Goal: Transaction & Acquisition: Obtain resource

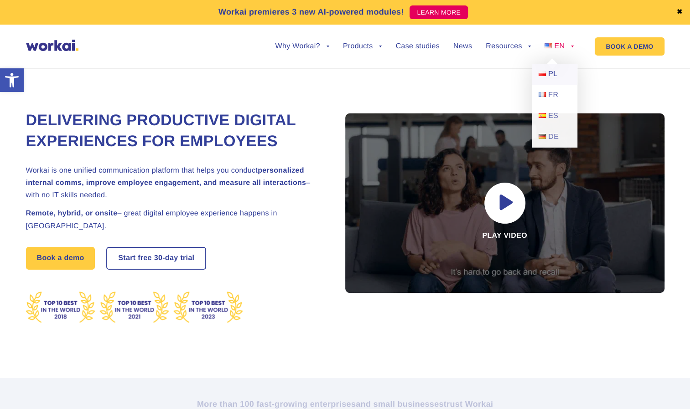
click at [547, 76] on link "PL" at bounding box center [555, 74] width 46 height 21
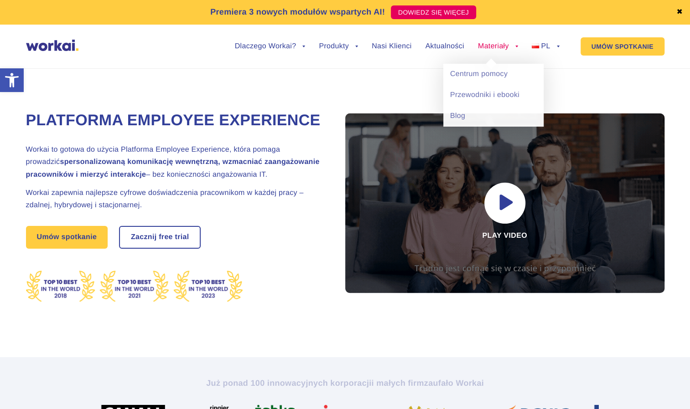
click at [492, 46] on link "Materiały" at bounding box center [498, 46] width 40 height 7
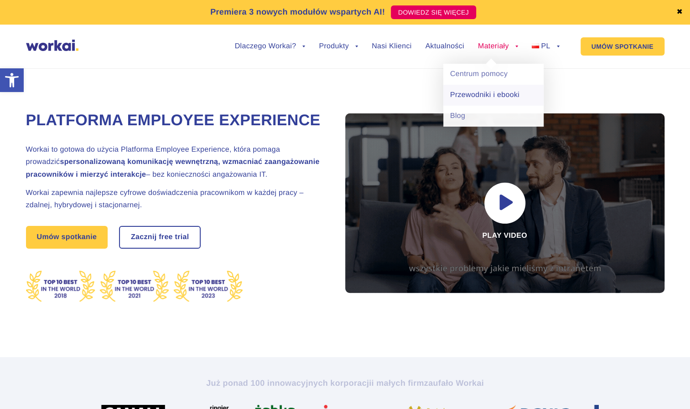
click at [484, 97] on link "Przewodniki i ebooki" at bounding box center [493, 95] width 100 height 21
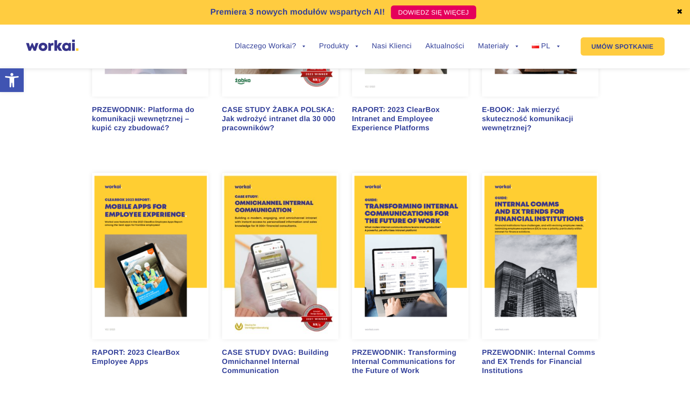
scroll to position [1049, 0]
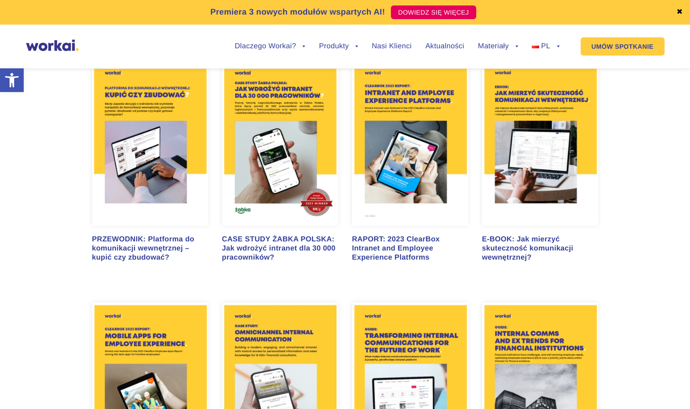
click at [280, 160] on img at bounding box center [280, 142] width 116 height 167
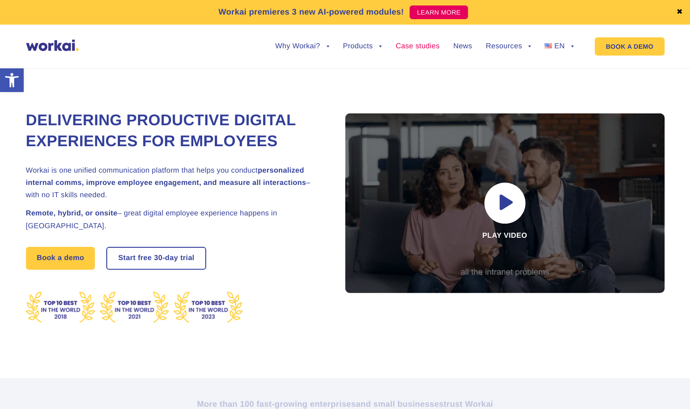
click at [409, 46] on link "Case studies" at bounding box center [417, 46] width 44 height 7
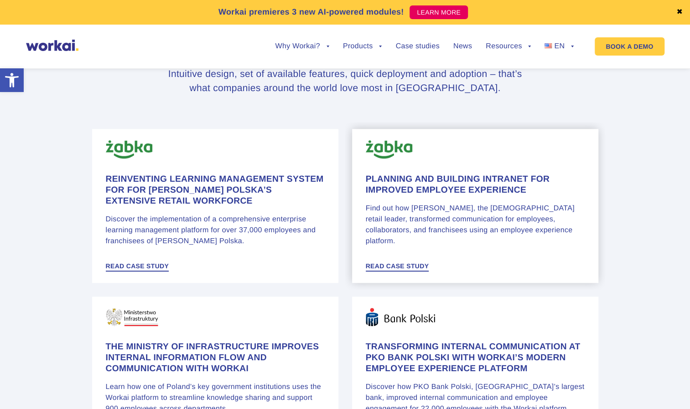
scroll to position [456, 0]
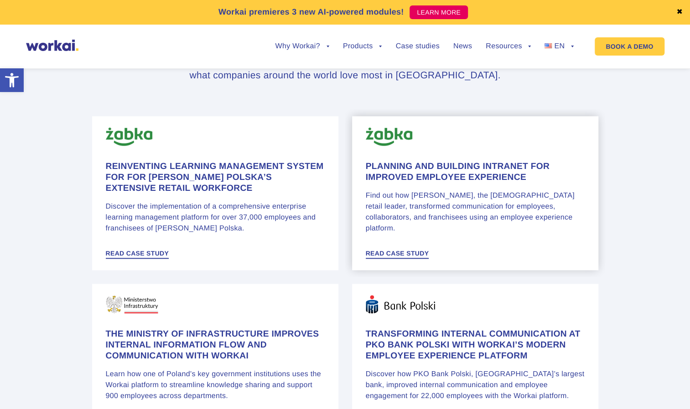
click at [480, 171] on h4 "Planning and Building Intranet for Improved Employee Experience" at bounding box center [475, 172] width 219 height 22
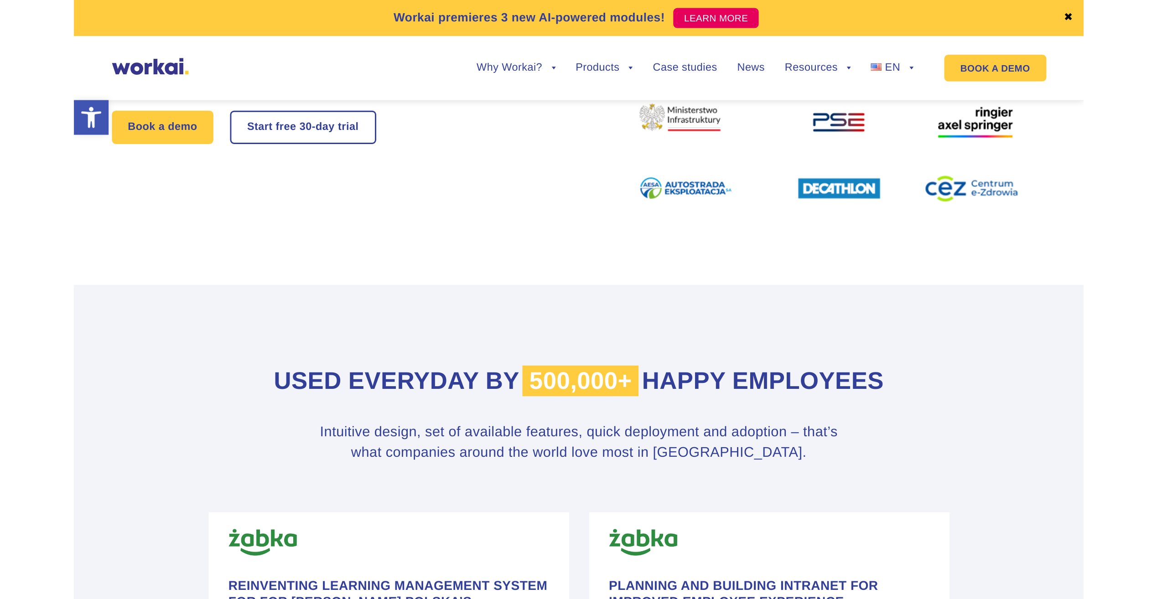
scroll to position [0, 0]
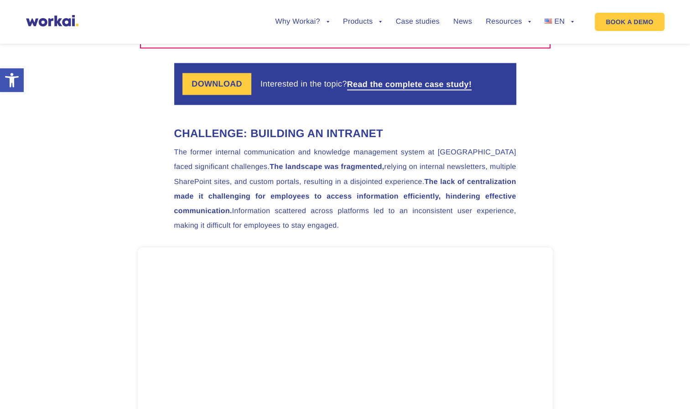
scroll to position [821, 0]
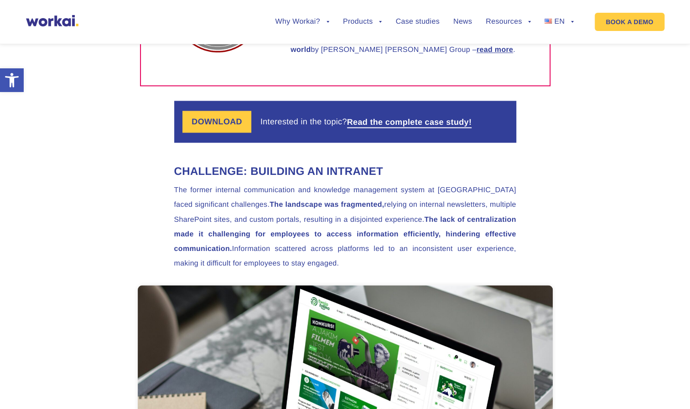
click at [226, 126] on label "DOWNLOAD" at bounding box center [216, 122] width 69 height 22
